Goal: Task Accomplishment & Management: Complete application form

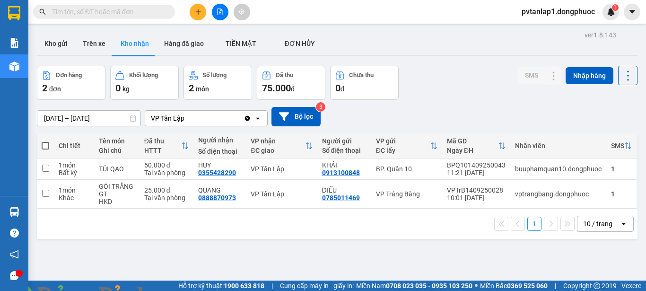
scroll to position [43, 0]
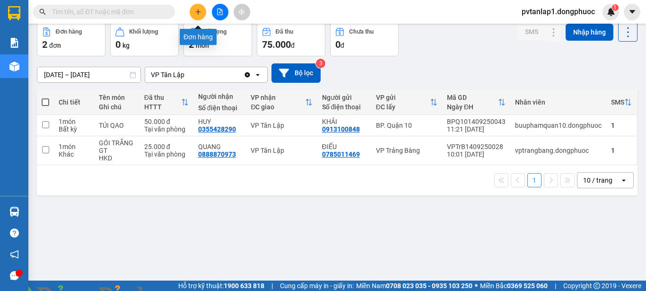
click at [201, 9] on button at bounding box center [198, 12] width 17 height 17
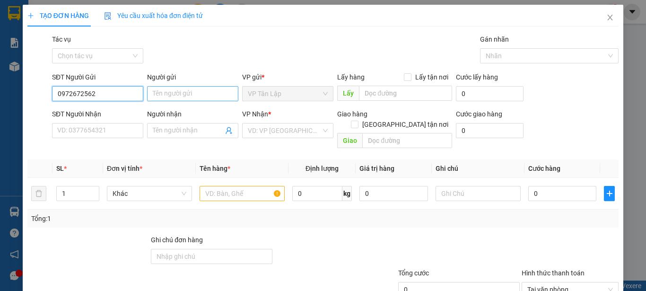
type input "0972672562"
click at [203, 94] on input "Người gửi" at bounding box center [192, 93] width 91 height 15
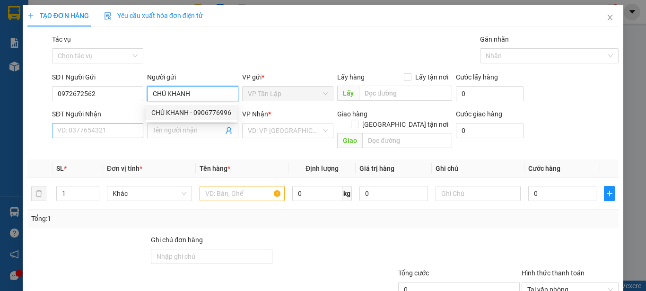
type input "CHÚ KHANH"
click at [121, 131] on input "SĐT Người Nhận" at bounding box center [97, 130] width 91 height 15
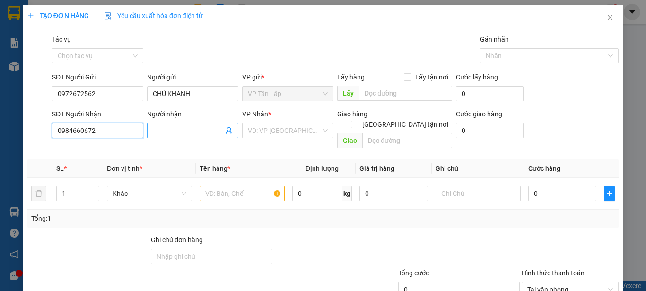
type input "0984660672"
click at [197, 132] on input "Người nhận" at bounding box center [188, 130] width 70 height 10
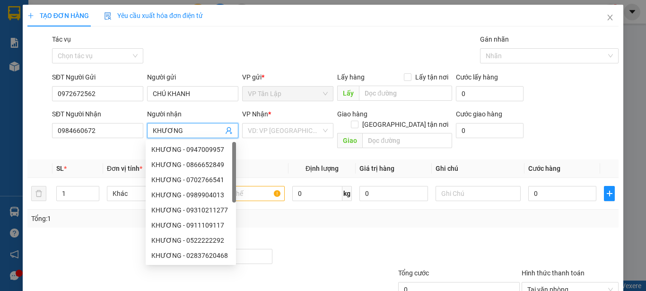
type input "KHƯƠNG"
click at [266, 159] on th "Tên hàng *" at bounding box center [242, 168] width 93 height 18
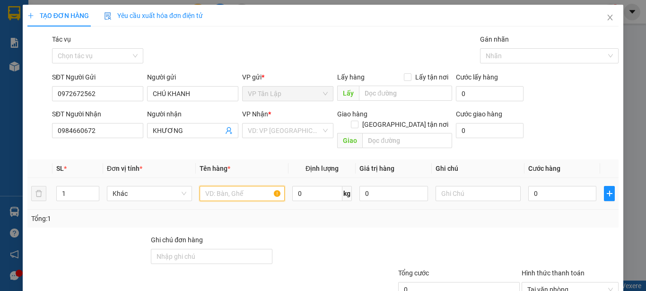
click at [249, 186] on input "text" at bounding box center [241, 193] width 85 height 15
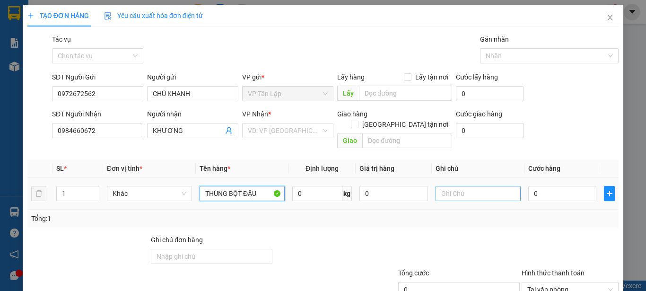
type input "THÙNG BỘT ĐẬU"
click at [438, 186] on input "text" at bounding box center [477, 193] width 85 height 15
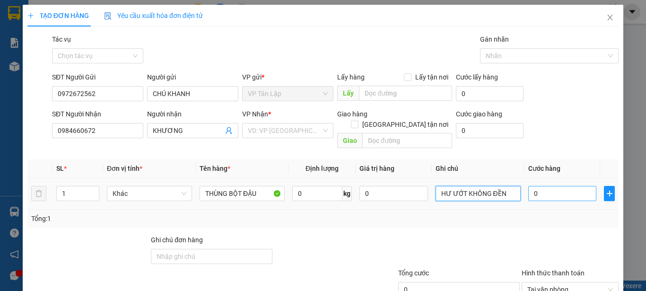
type input "HƯ ƯỚT KHÔNG ĐỀN"
click at [557, 186] on input "0" at bounding box center [562, 193] width 68 height 15
type input "5"
type input "50"
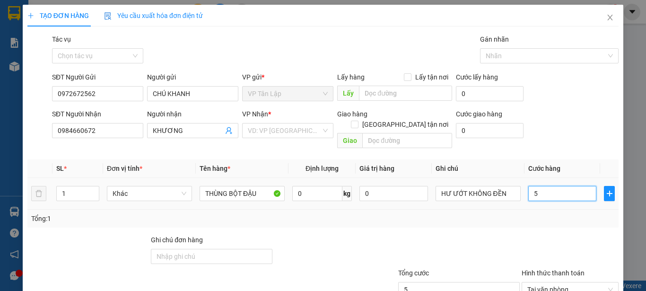
type input "50"
type input "5.001"
type input "50.010"
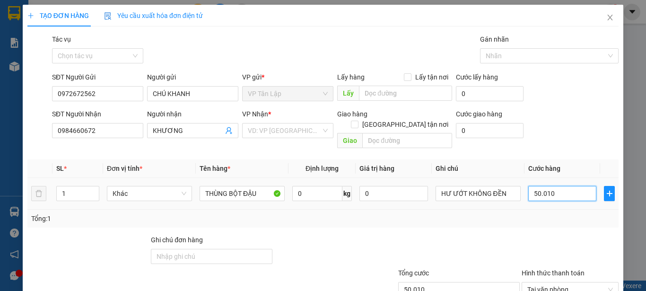
type input "500.100"
type input "50.010"
type input "5.001"
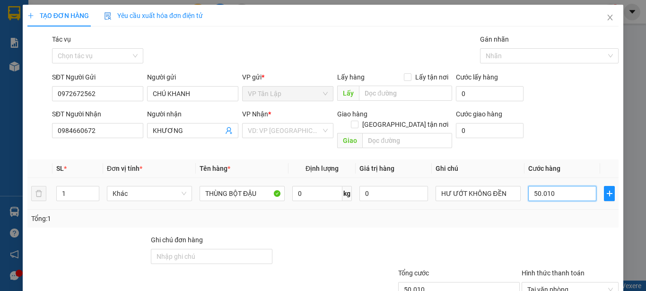
type input "5.001"
type input "500"
type input "50"
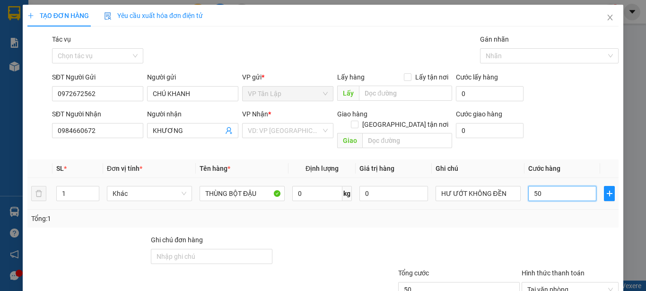
type input "5"
type input "0"
click at [557, 178] on td "0" at bounding box center [562, 194] width 76 height 32
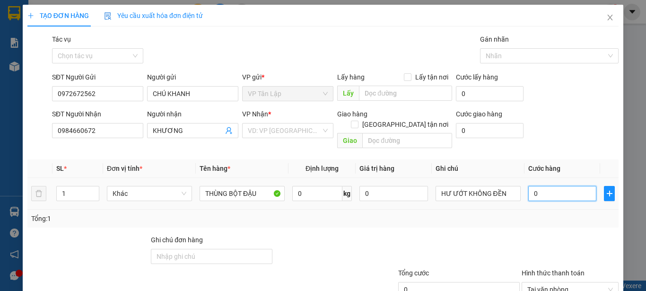
click at [553, 186] on input "0" at bounding box center [562, 193] width 68 height 15
type input "5"
type input "50"
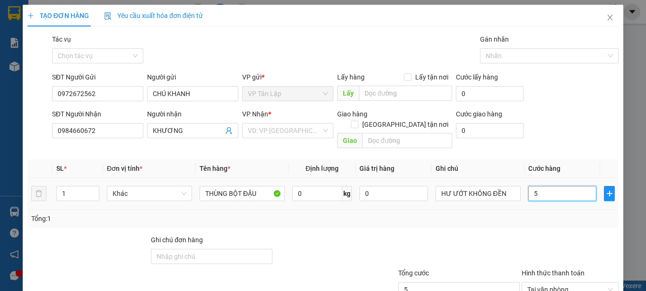
type input "50"
type input "500"
type input "5.000"
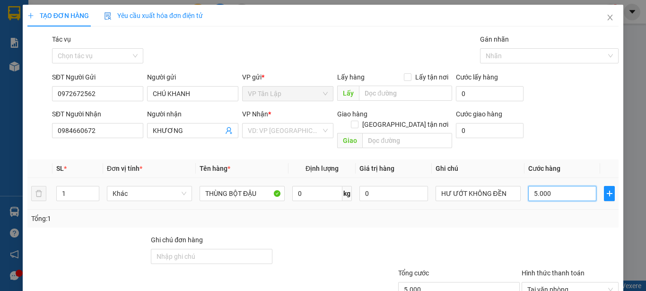
type input "50.000"
click at [274, 130] on input "search" at bounding box center [284, 130] width 73 height 14
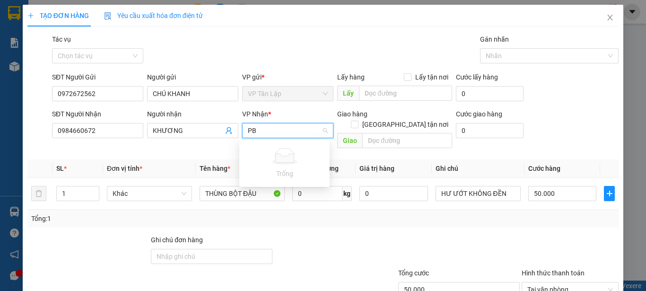
type input "P"
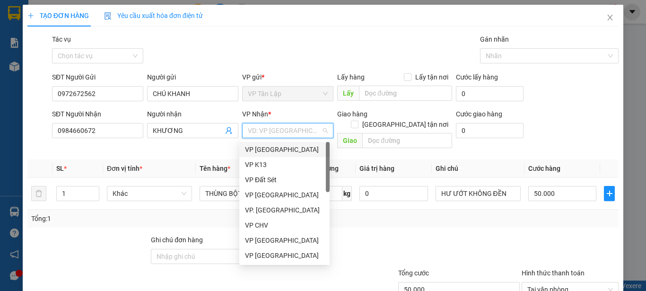
type input "Q"
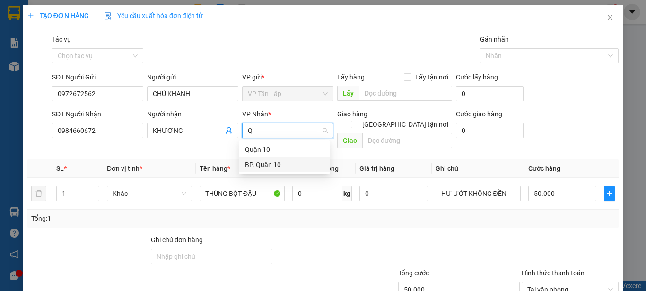
drag, startPoint x: 276, startPoint y: 163, endPoint x: 276, endPoint y: 173, distance: 9.9
click at [276, 173] on div "11535 36825 Quận 10 BP. Quận 10" at bounding box center [284, 157] width 90 height 34
click at [288, 162] on div "BP. Quận 10" at bounding box center [284, 164] width 79 height 10
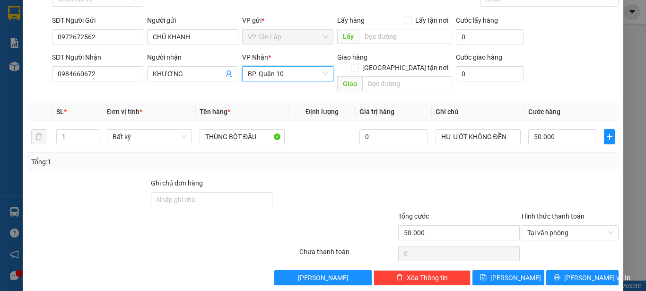
scroll to position [59, 0]
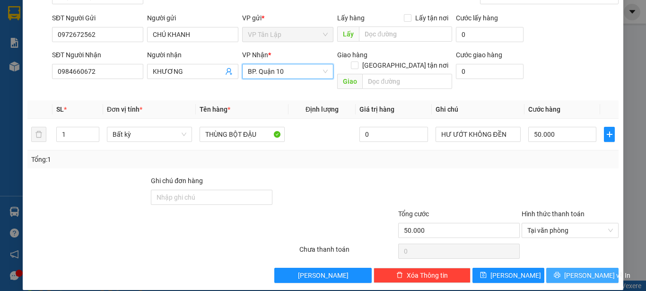
click at [582, 270] on span "[PERSON_NAME] và In" at bounding box center [597, 275] width 66 height 10
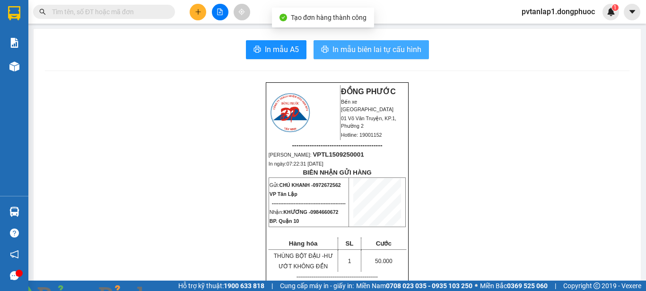
click at [402, 47] on span "In mẫu biên lai tự cấu hình" at bounding box center [376, 49] width 89 height 12
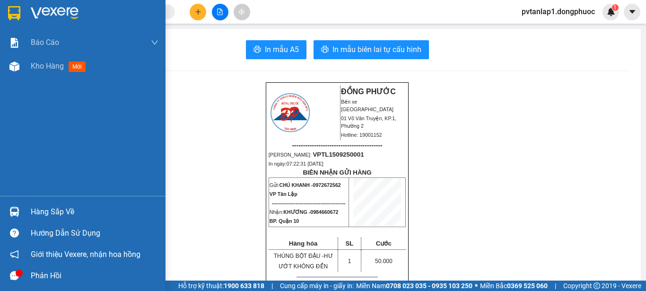
click at [16, 7] on img at bounding box center [14, 13] width 12 height 14
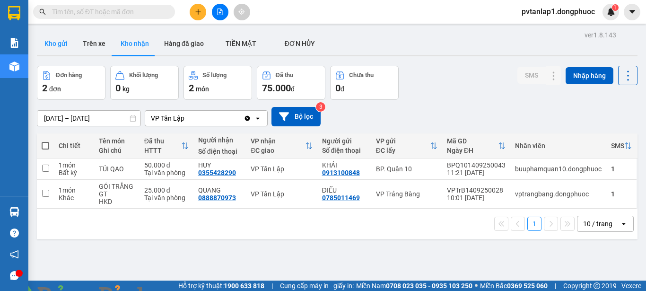
click at [62, 43] on button "Kho gửi" at bounding box center [56, 43] width 38 height 23
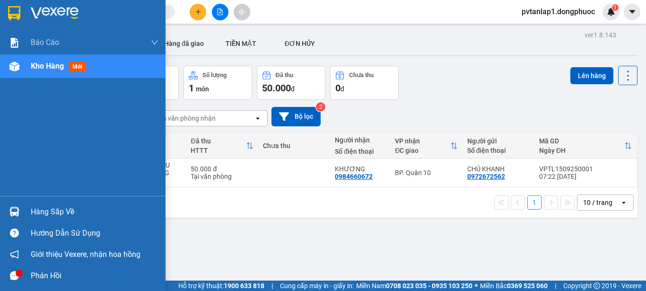
click at [8, 211] on div at bounding box center [14, 211] width 17 height 17
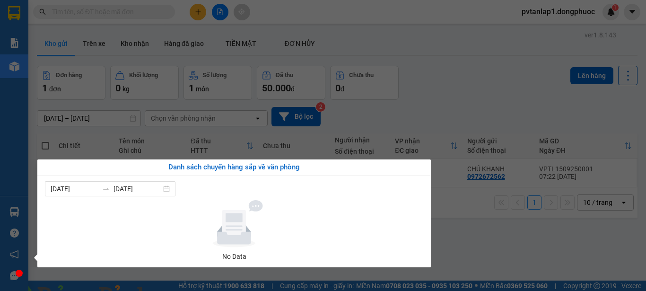
click at [421, 108] on section "Kết quả tìm kiếm ( 0 ) Bộ lọc Ngày tạo đơn gần nhất No Data pvtanlap1.dongphuoc…" at bounding box center [323, 145] width 646 height 291
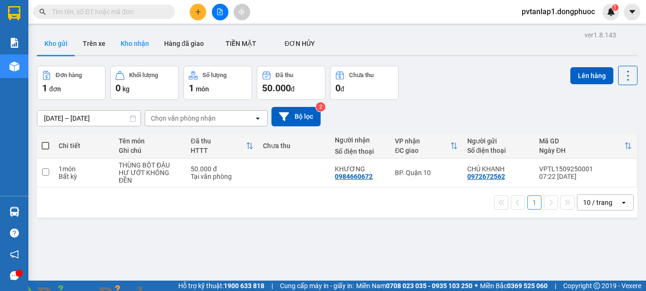
click at [130, 49] on button "Kho nhận" at bounding box center [134, 43] width 43 height 23
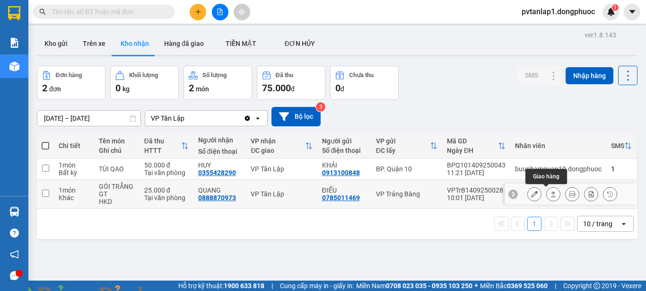
click at [550, 195] on icon at bounding box center [553, 193] width 7 height 7
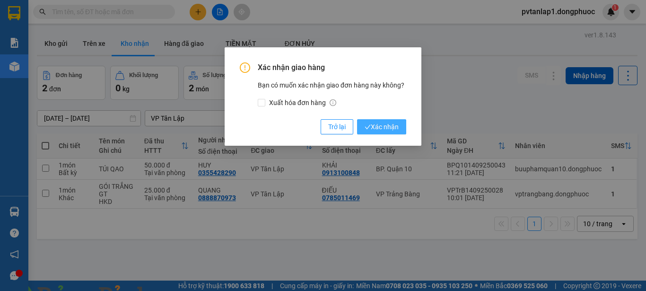
click at [389, 124] on span "Xác nhận" at bounding box center [381, 126] width 34 height 10
